Goal: Task Accomplishment & Management: Use online tool/utility

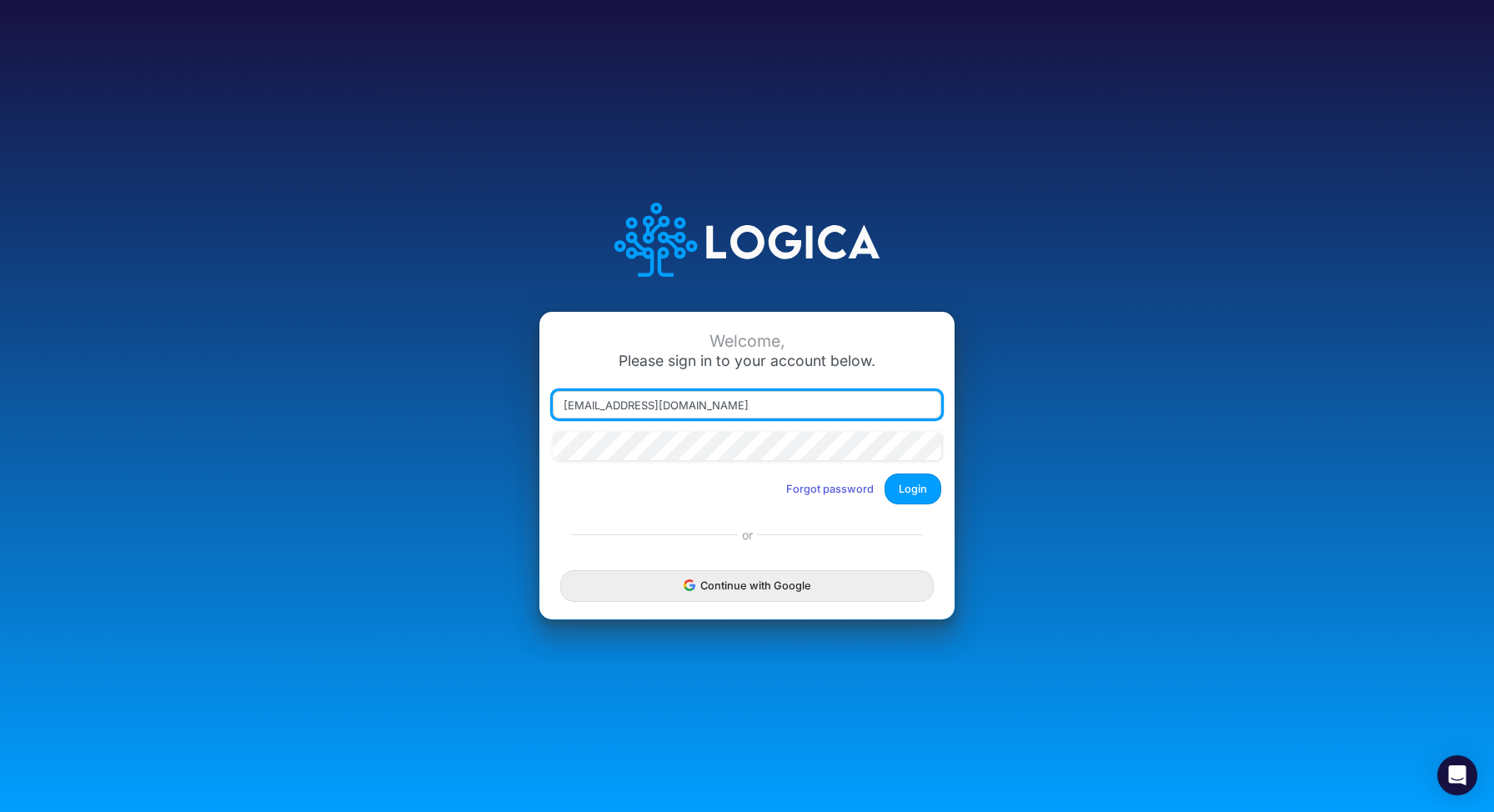
click at [758, 402] on input "[EMAIL_ADDRESS][DOMAIN_NAME]" at bounding box center [747, 405] width 389 height 29
type input "[EMAIL_ADDRESS][DOMAIN_NAME]"
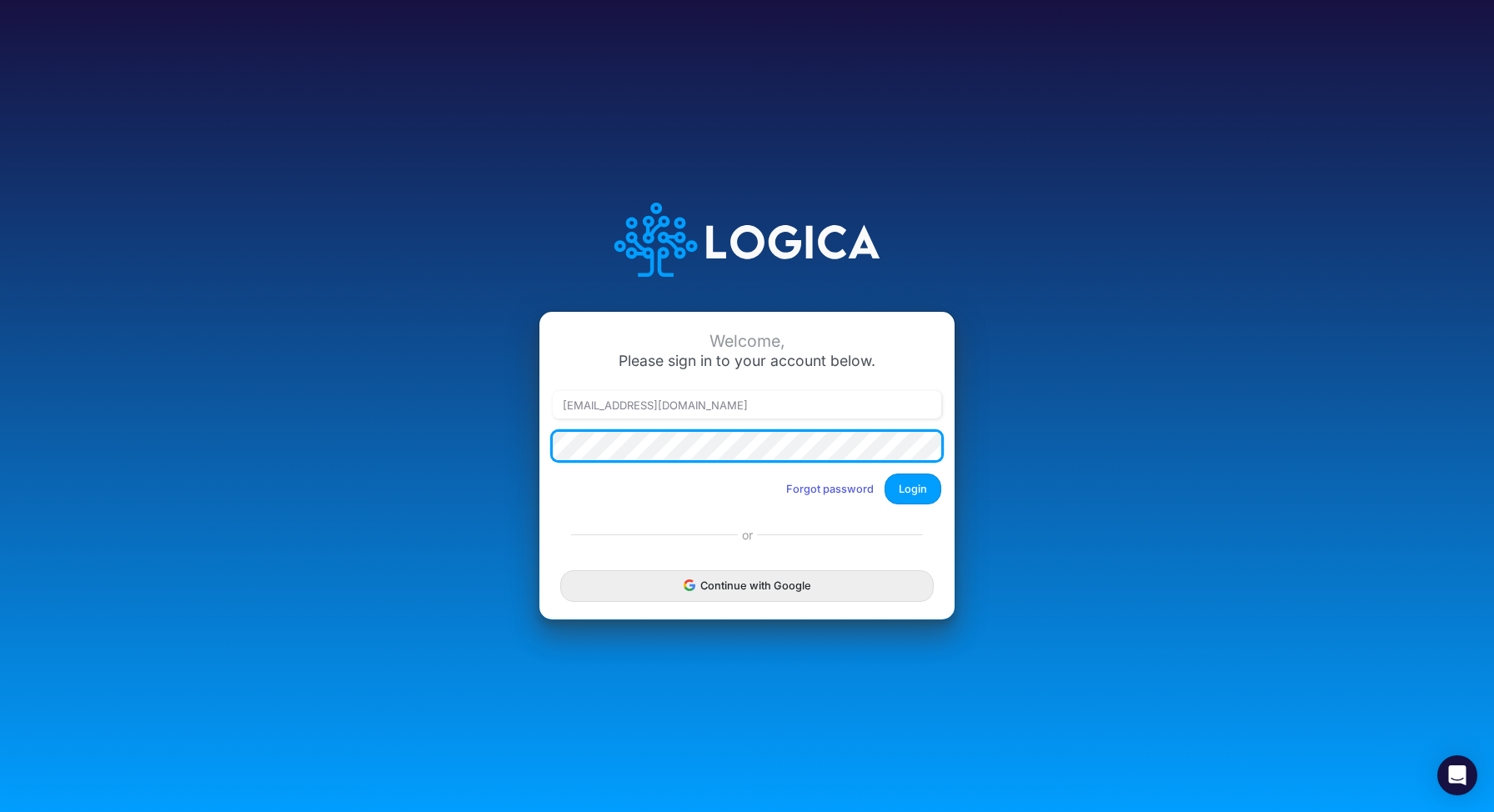
click at [885, 474] on button "Login" at bounding box center [913, 489] width 57 height 31
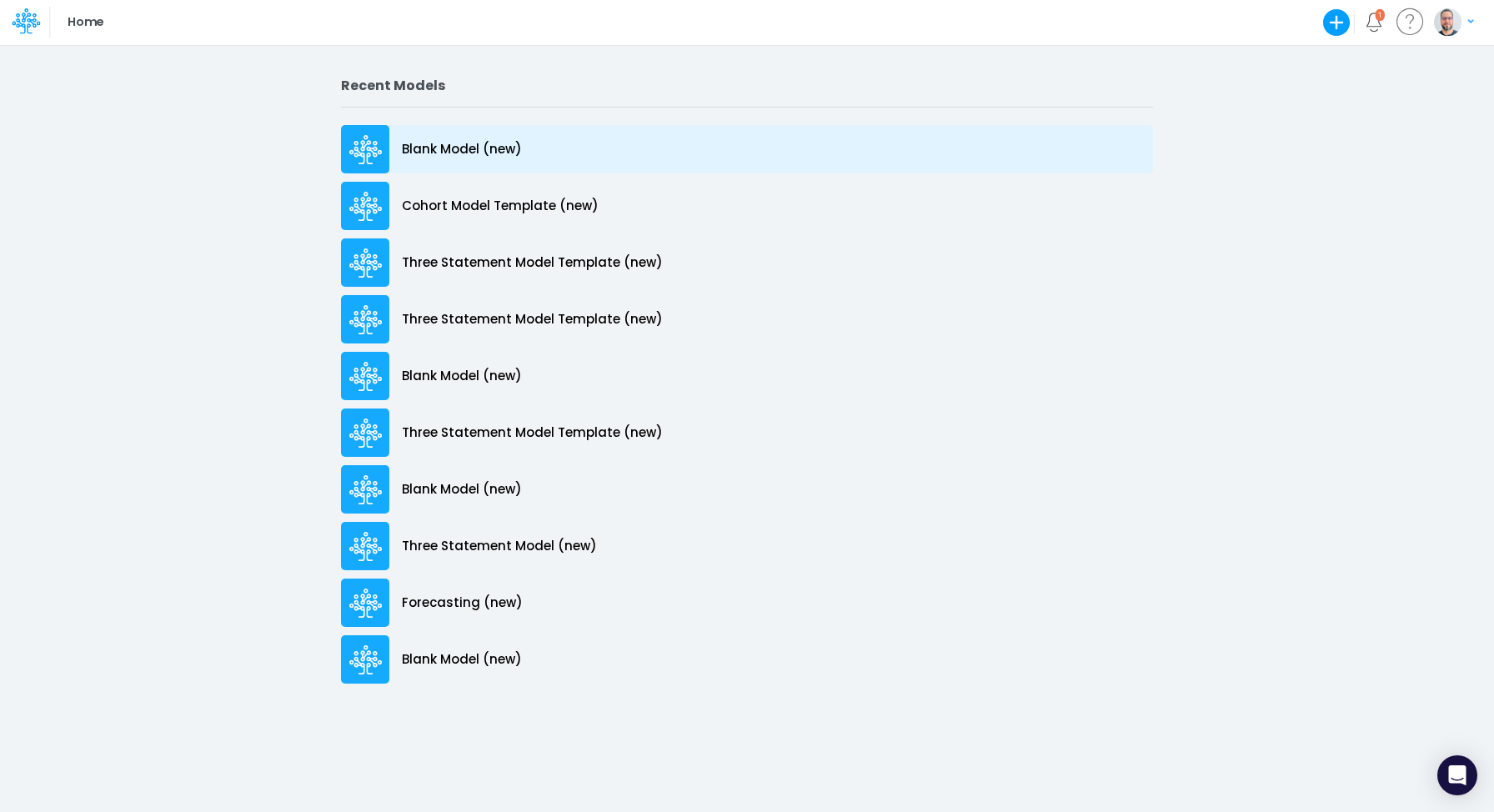
click at [509, 150] on p "Blank Model (new)" at bounding box center [462, 149] width 120 height 19
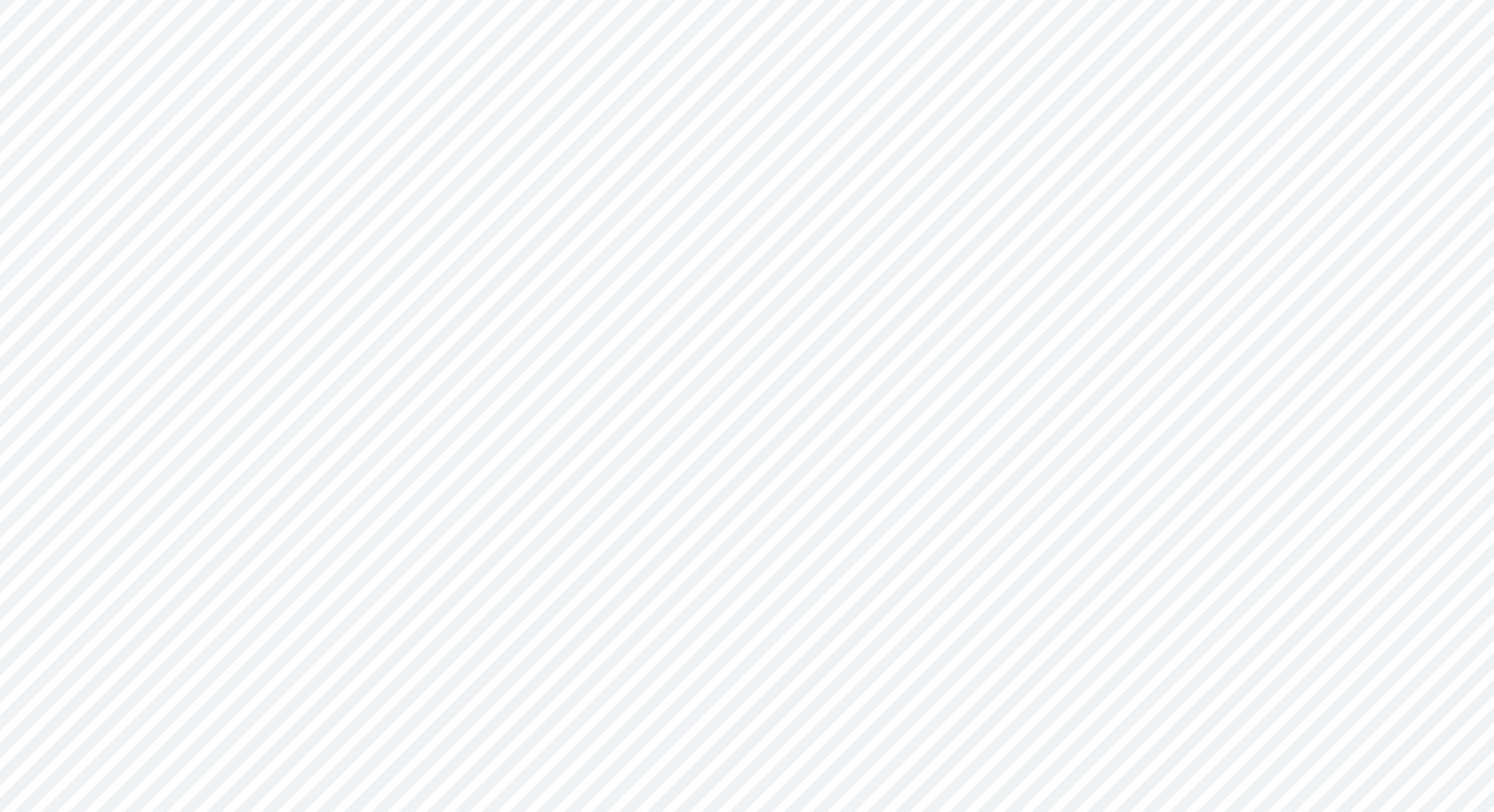
type input "0"
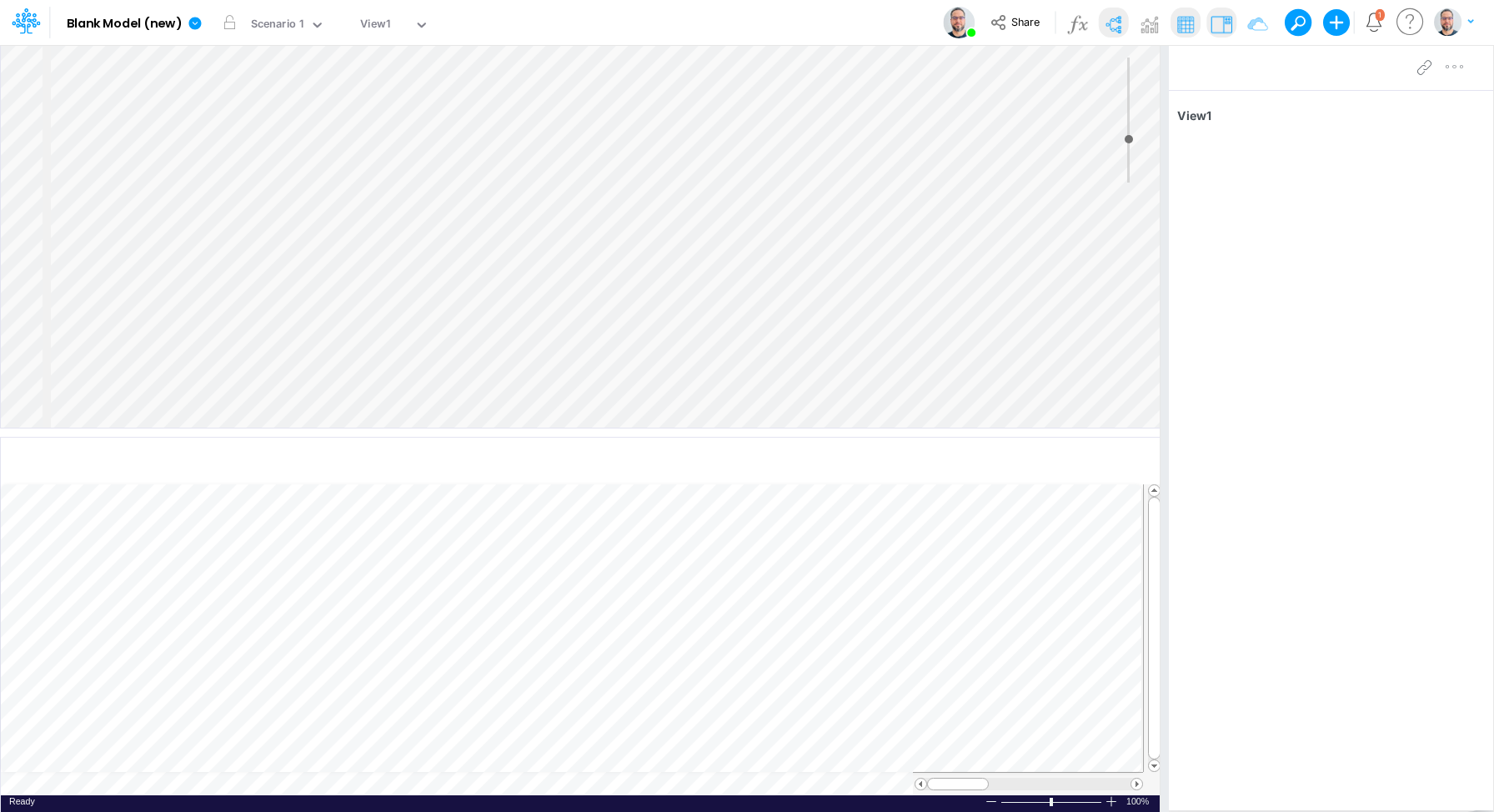
click at [254, 127] on div "Insert node Component Variable Constant Group Addition Subtraction Multiplicati…" at bounding box center [580, 237] width 1159 height 383
